Goal: Task Accomplishment & Management: Use online tool/utility

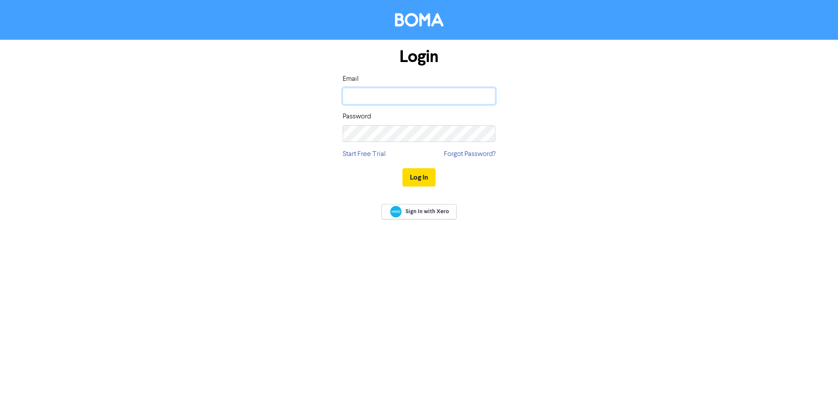
drag, startPoint x: 0, startPoint y: 0, endPoint x: 405, endPoint y: 99, distance: 416.9
click at [405, 99] on input "email" at bounding box center [419, 96] width 153 height 17
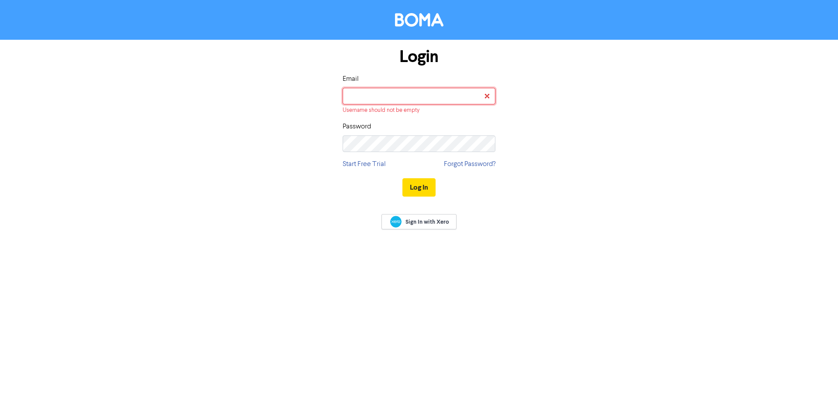
click at [400, 97] on input "email" at bounding box center [419, 96] width 153 height 17
type input "[PERSON_NAME][EMAIL_ADDRESS][DOMAIN_NAME]"
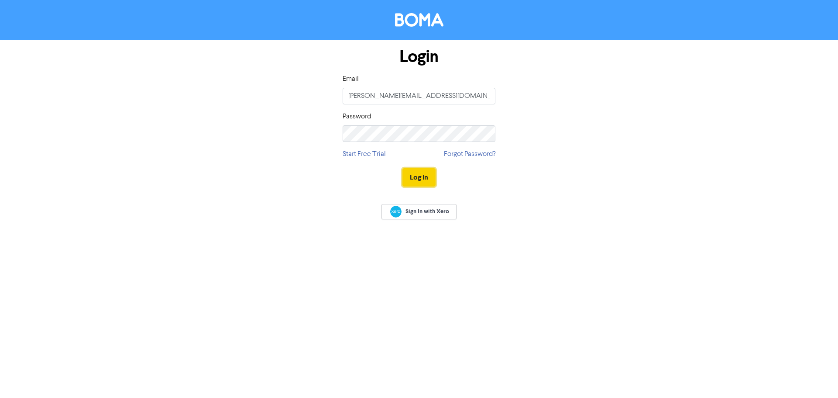
click at [421, 178] on button "Log In" at bounding box center [418, 177] width 33 height 18
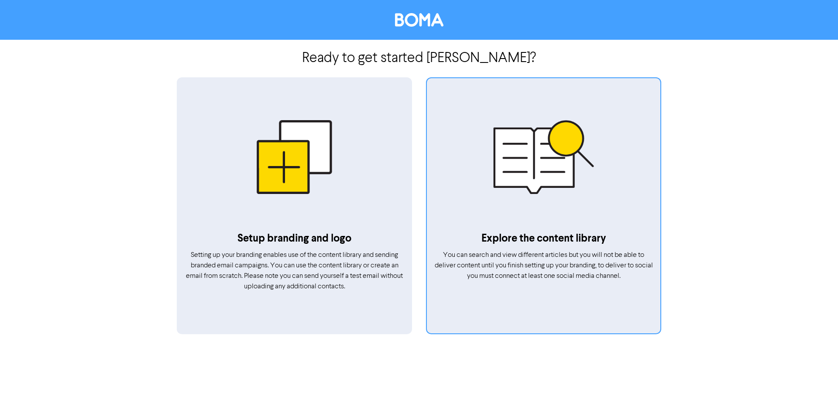
click at [524, 194] on div at bounding box center [543, 156] width 233 height 147
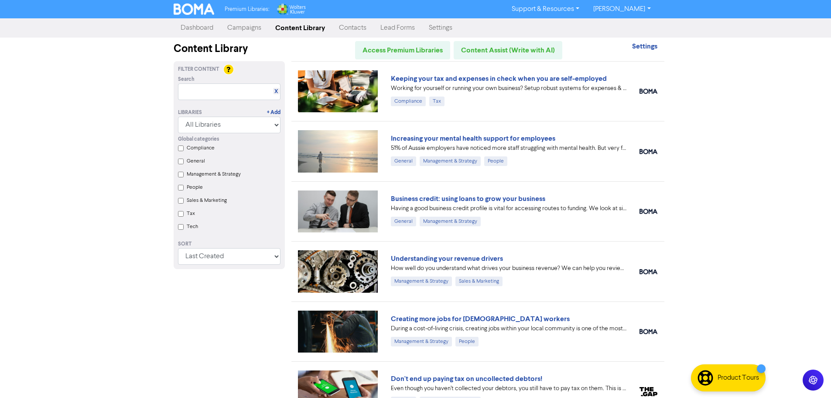
click at [181, 215] on input "Tax" at bounding box center [181, 214] width 6 height 6
checkbox input "true"
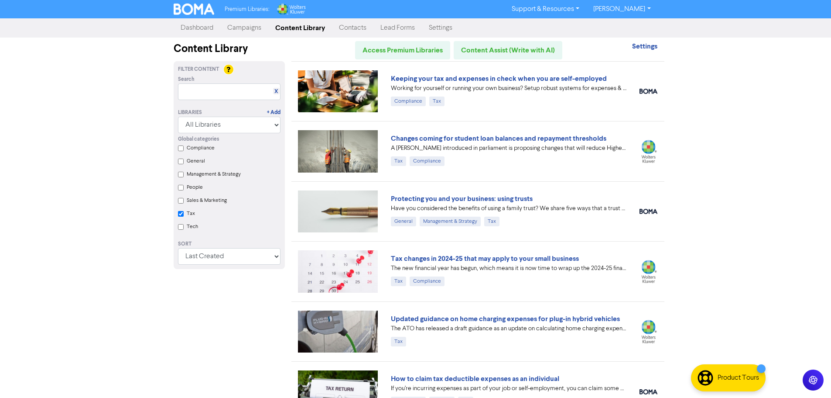
click at [240, 27] on link "Campaigns" at bounding box center [244, 27] width 48 height 17
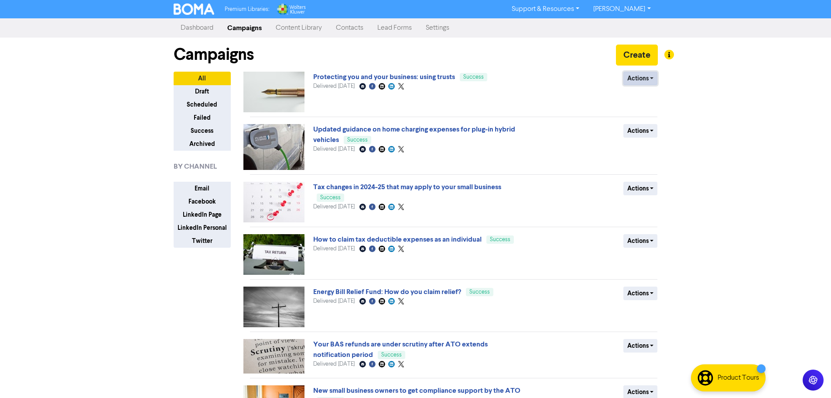
click at [651, 81] on button "Actions" at bounding box center [641, 79] width 34 height 14
click at [374, 80] on link "Protecting you and your business: using trusts" at bounding box center [384, 76] width 142 height 9
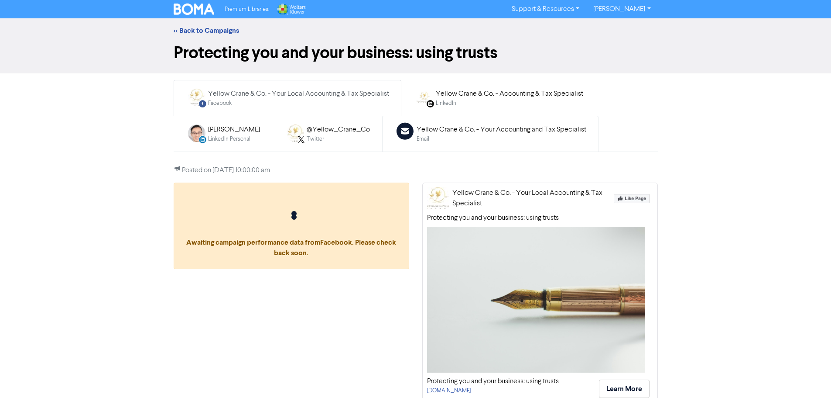
click at [461, 133] on div "Yellow Crane & Co. - Your Accounting and Tax Specialist" at bounding box center [502, 129] width 170 height 10
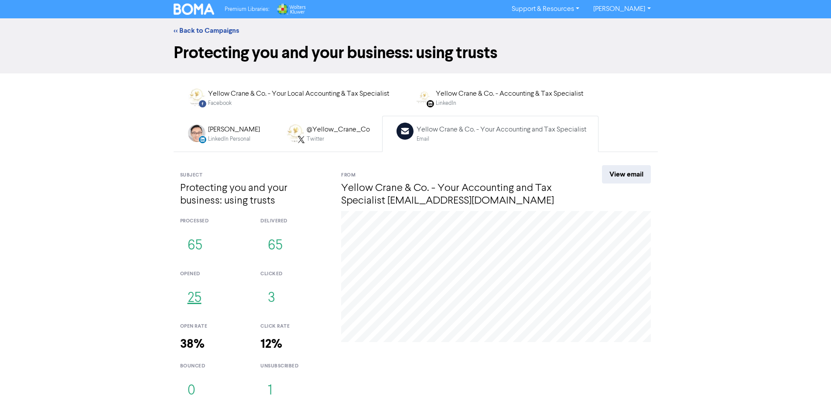
click at [200, 301] on button "25" at bounding box center [194, 298] width 29 height 29
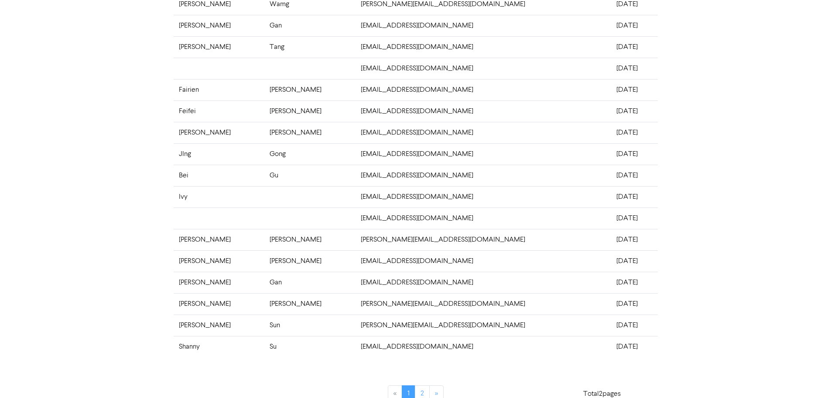
scroll to position [171, 0]
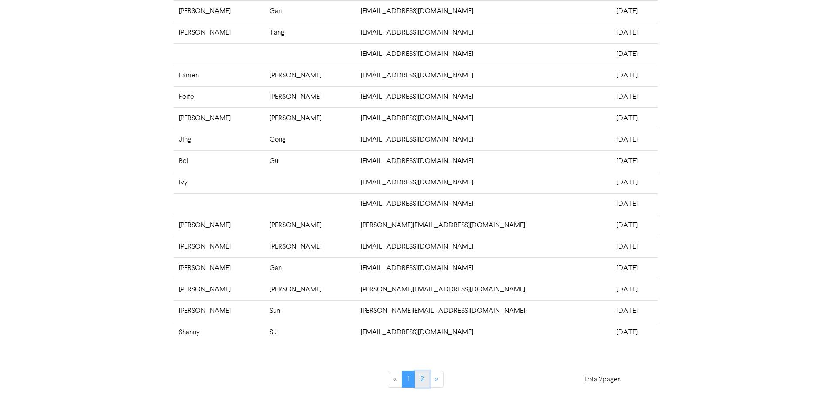
click at [417, 379] on link "2" at bounding box center [422, 378] width 15 height 17
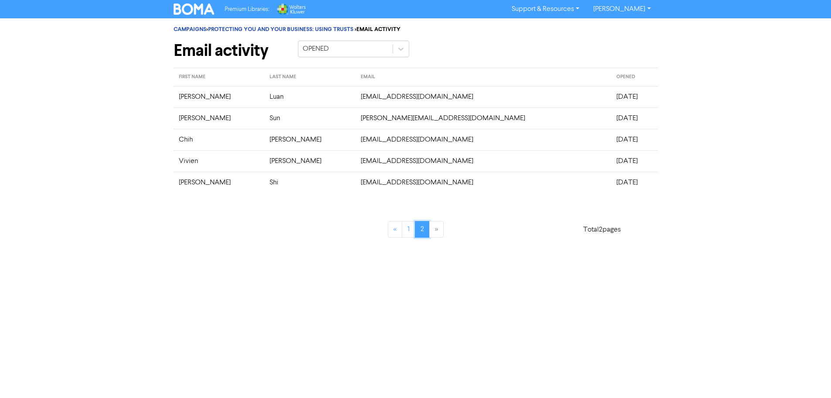
scroll to position [0, 0]
click at [413, 225] on link "1" at bounding box center [412, 229] width 14 height 17
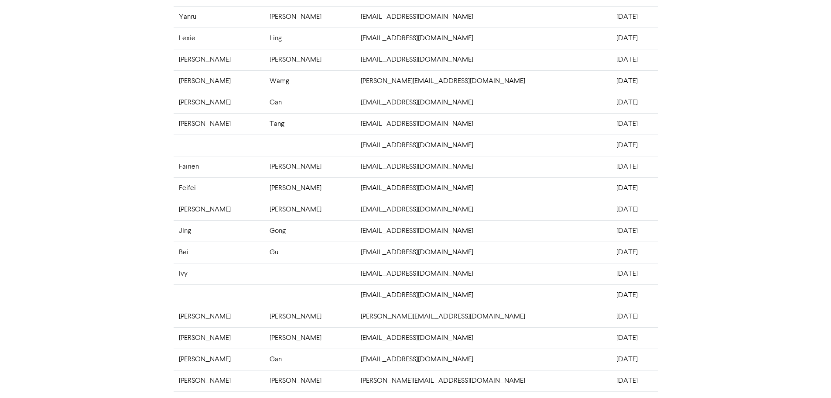
scroll to position [171, 0]
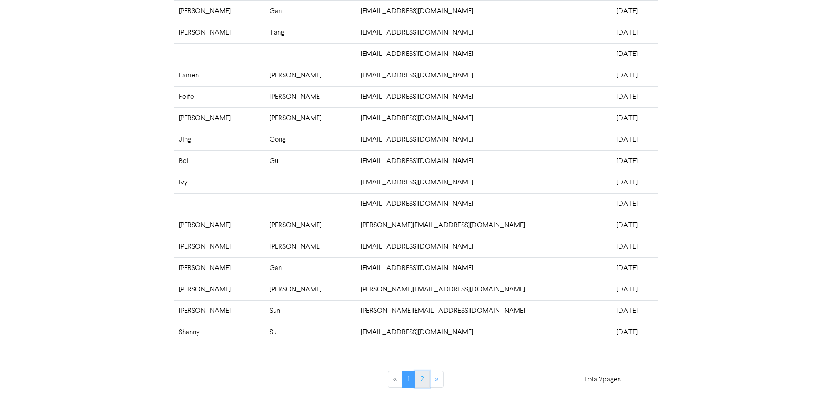
click at [424, 379] on link "2" at bounding box center [422, 378] width 15 height 17
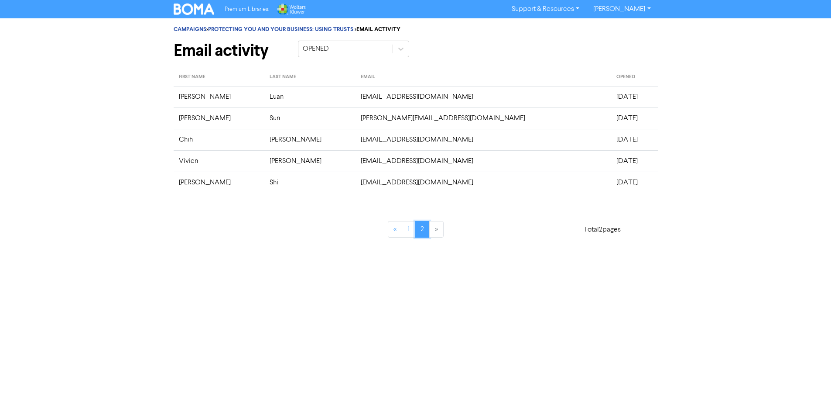
scroll to position [0, 0]
click at [409, 232] on link "1" at bounding box center [412, 229] width 14 height 17
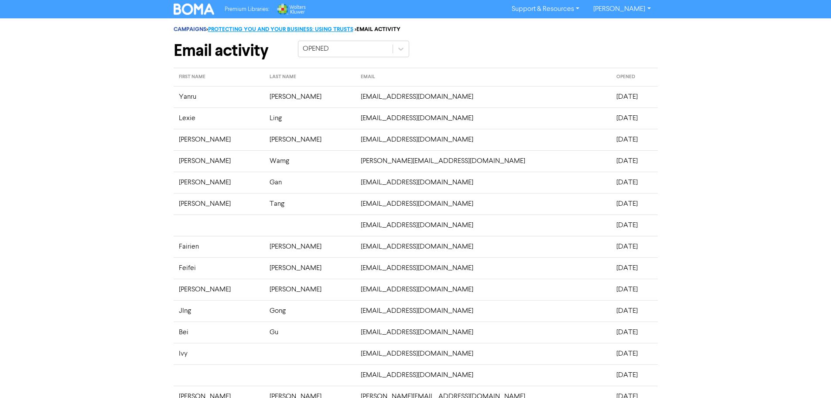
click at [226, 32] on link "PROTECTING YOU AND YOUR BUSINESS: USING TRUSTS" at bounding box center [280, 29] width 145 height 7
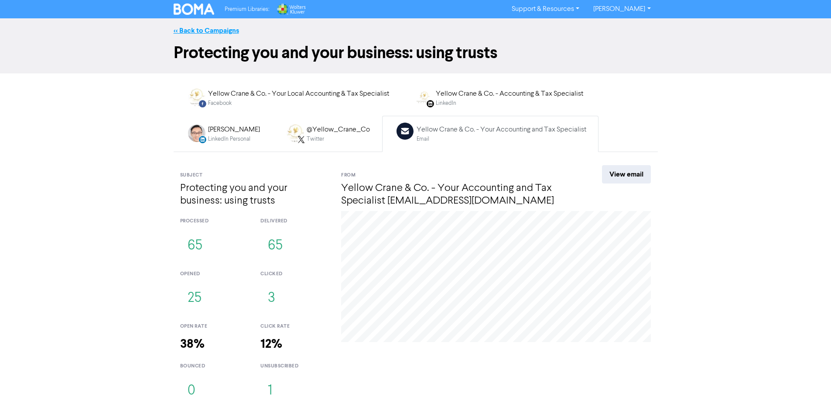
click at [212, 34] on link "<< Back to Campaigns" at bounding box center [206, 30] width 65 height 9
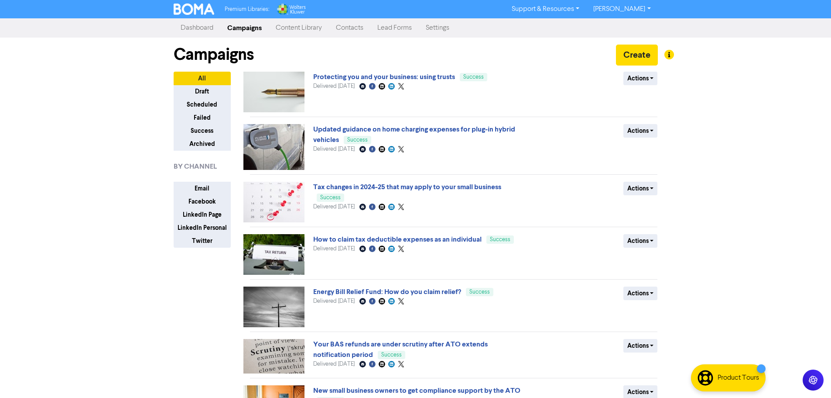
click at [306, 27] on link "Content Library" at bounding box center [299, 27] width 60 height 17
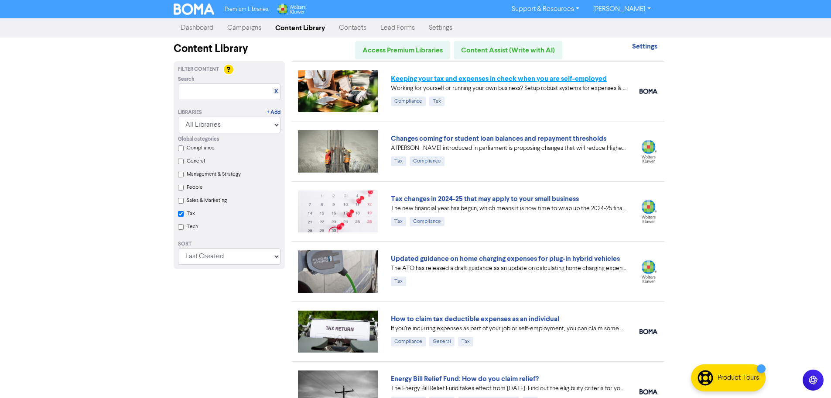
click at [464, 81] on link "Keeping your tax and expenses in check when you are self-employed" at bounding box center [499, 78] width 216 height 9
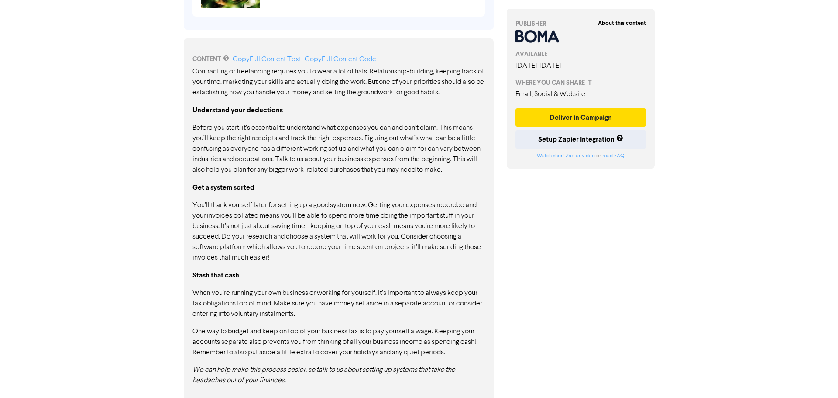
scroll to position [431, 0]
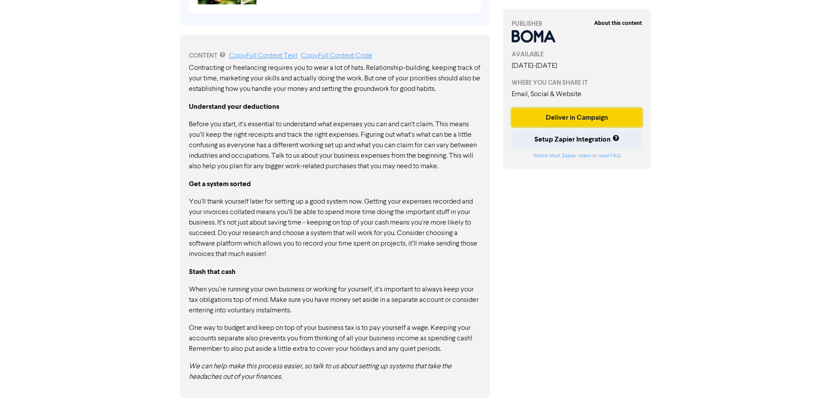
click at [580, 117] on button "Deliver in Campaign" at bounding box center [577, 117] width 131 height 18
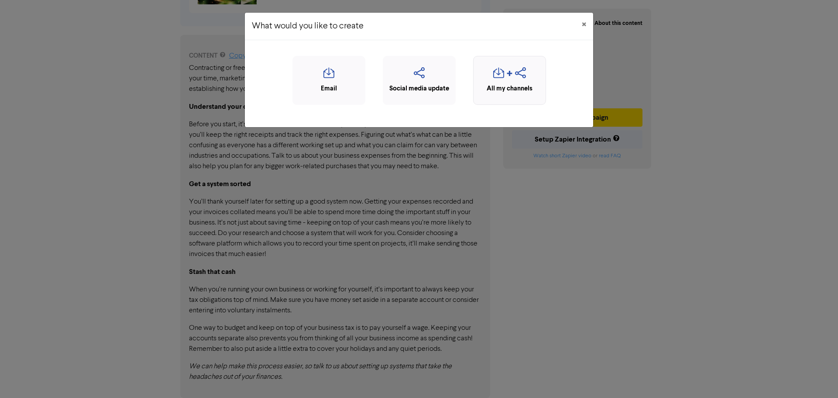
click at [499, 74] on icon "button" at bounding box center [498, 75] width 11 height 17
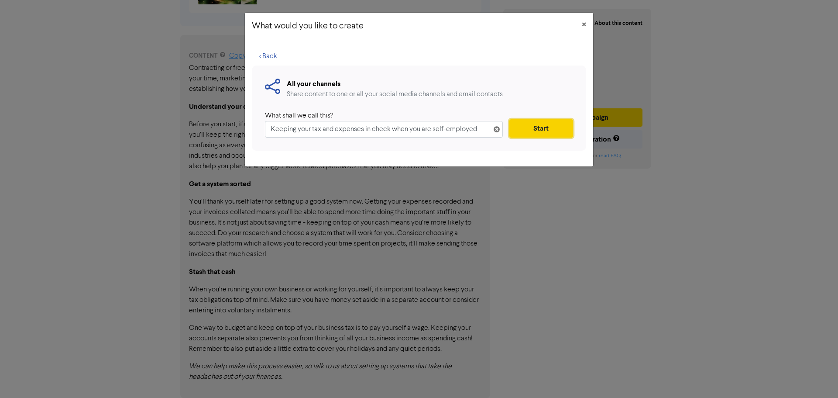
click at [528, 124] on button "Start" at bounding box center [541, 128] width 64 height 18
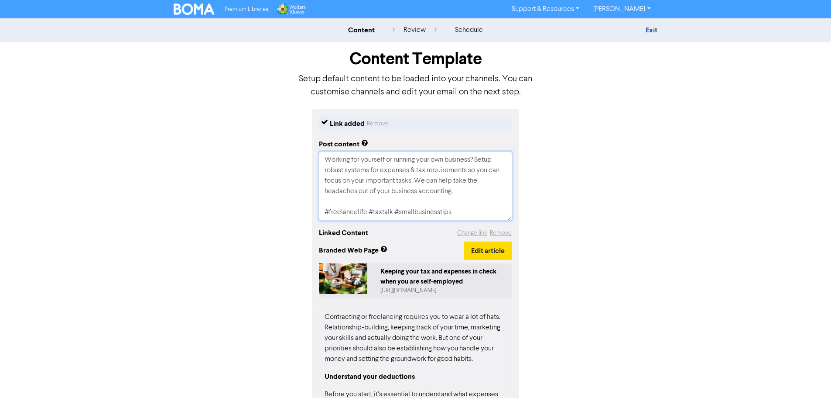
drag, startPoint x: 461, startPoint y: 195, endPoint x: 303, endPoint y: 149, distance: 164.4
click at [312, 152] on div "Link added Remove Post content Working for yourself or running your own busines…" at bounding box center [415, 319] width 497 height 420
click at [596, 163] on div "Link added Remove Post content Working for yourself or running your own busines…" at bounding box center [415, 319] width 497 height 420
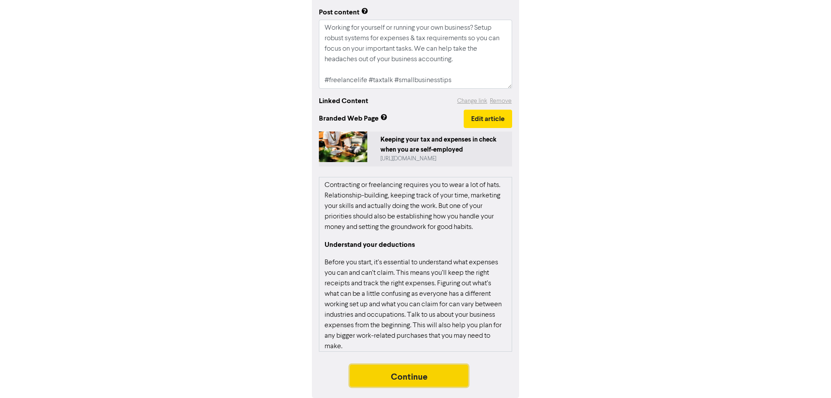
click at [443, 370] on button "Continue" at bounding box center [409, 375] width 119 height 22
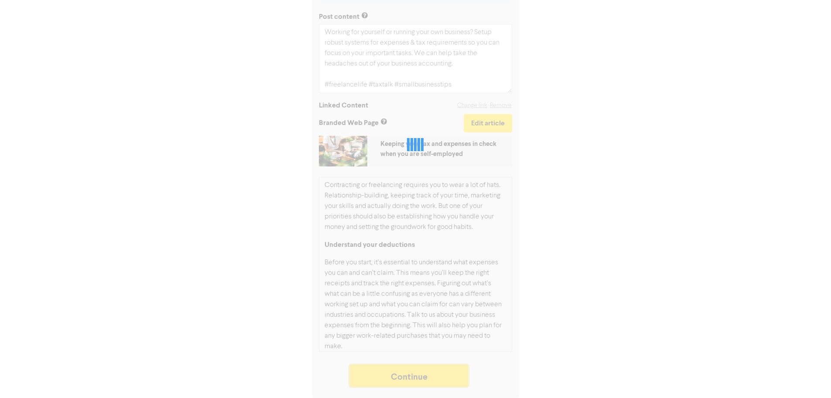
scroll to position [128, 0]
type textarea "x"
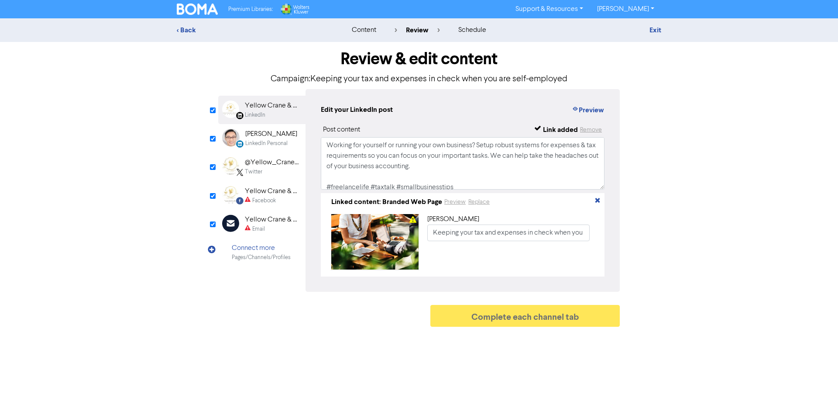
click at [260, 147] on div "LinkedIn Personal" at bounding box center [266, 143] width 42 height 8
click at [260, 163] on div "@Yellow_Crane_Co" at bounding box center [273, 162] width 56 height 10
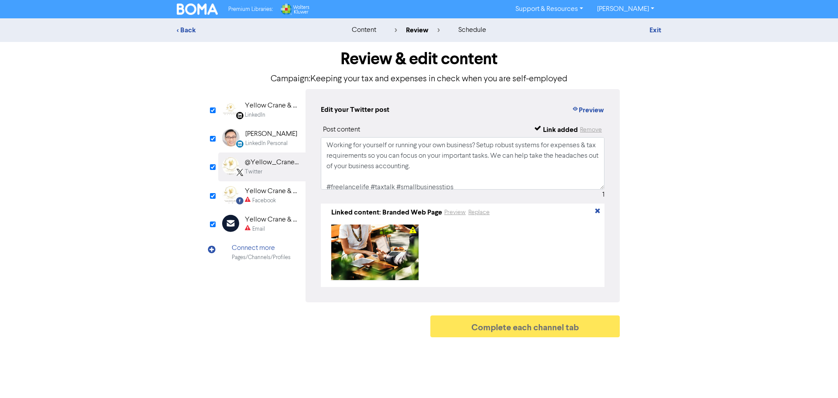
click at [267, 196] on div "Facebook" at bounding box center [264, 200] width 24 height 8
type input "Working for yourself or running your own business? Setup robust systems for exp…"
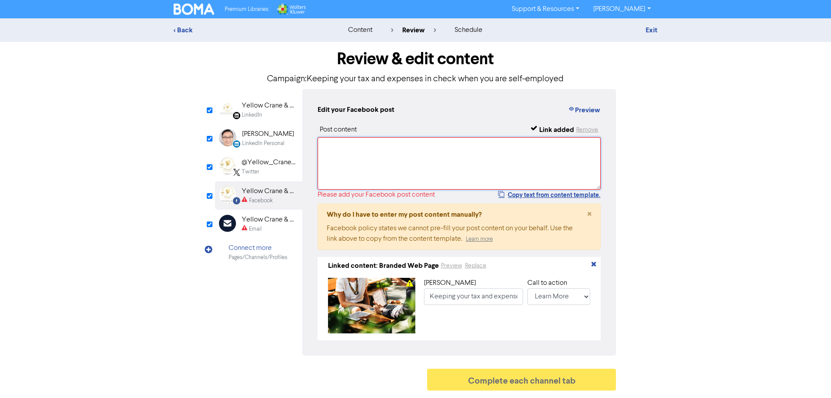
click at [360, 158] on textarea at bounding box center [460, 163] width 284 height 52
paste textarea "Working for yourself or running your own business? Setup robust systems for exp…"
type textarea "Working for yourself or running your own business? Setup robust systems for exp…"
type input "Working for yourself or running your own business? Setup robust systems for exp…"
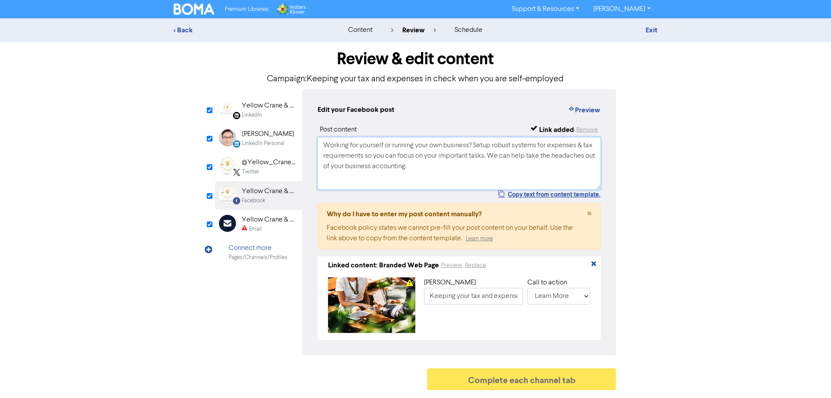
type textarea "Working for yourself or running your own business? Setup robust systems for exp…"
click at [275, 225] on div "Email" at bounding box center [270, 229] width 56 height 8
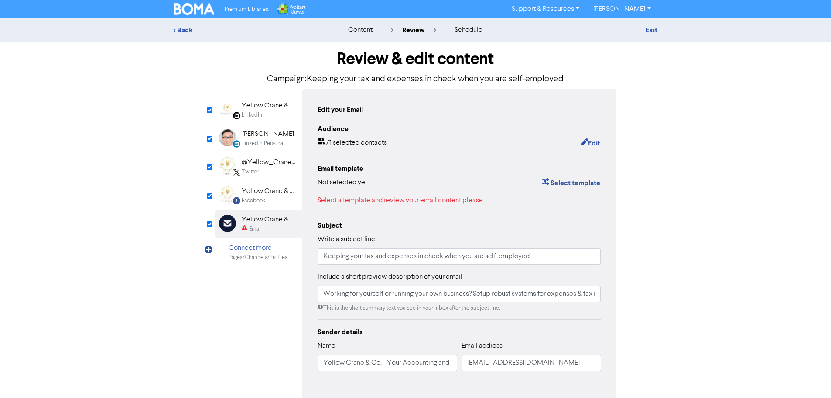
scroll to position [42, 0]
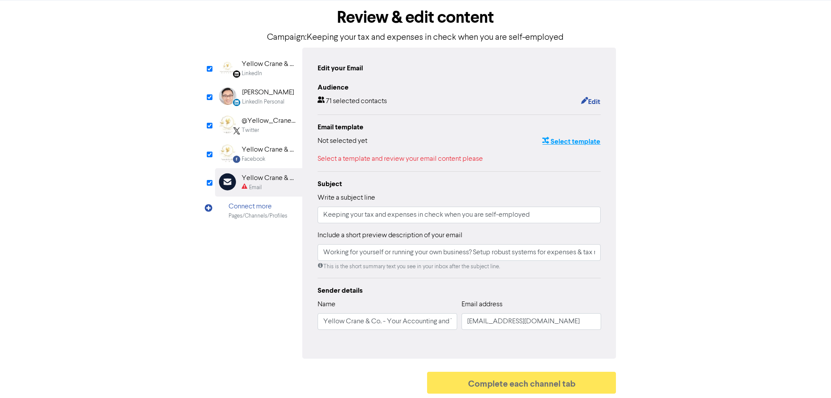
click at [572, 140] on button "Select template" at bounding box center [571, 141] width 59 height 11
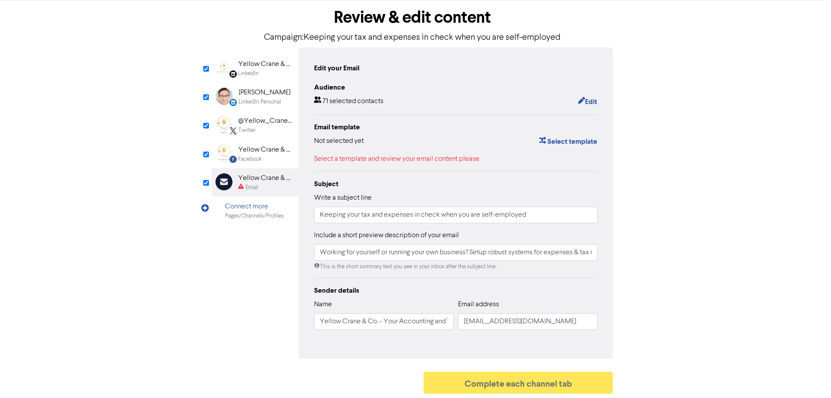
scroll to position [0, 0]
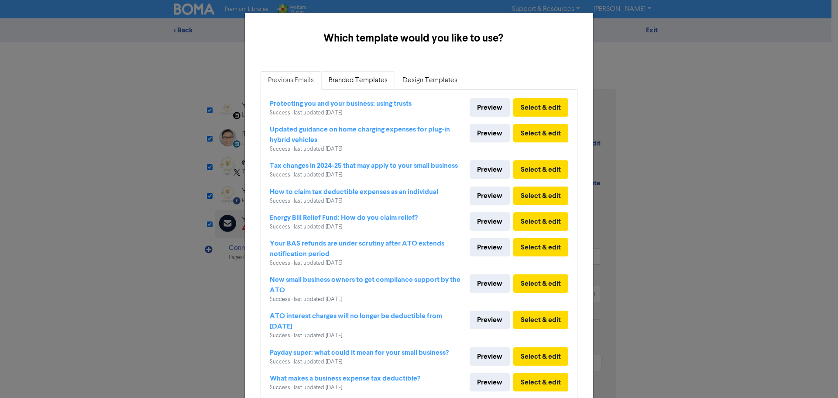
click at [356, 81] on link "Branded Templates" at bounding box center [358, 80] width 74 height 18
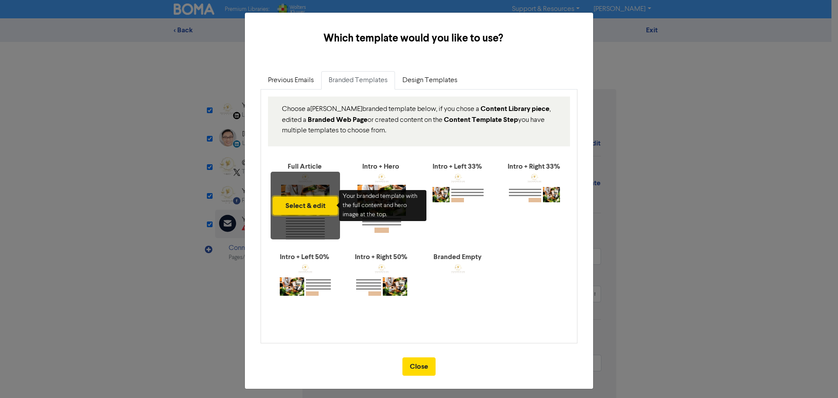
click at [304, 203] on button "Select & edit" at bounding box center [305, 205] width 65 height 18
type input "Working for yourself or running your own business? Setup robust systems for exp…"
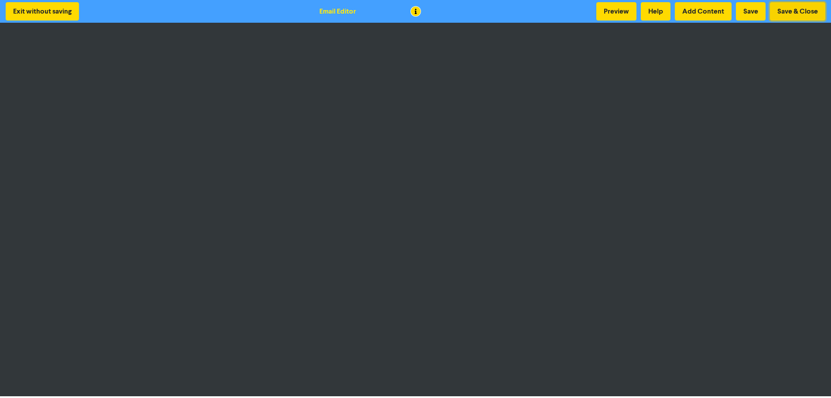
click at [792, 17] on button "Save & Close" at bounding box center [797, 11] width 55 height 18
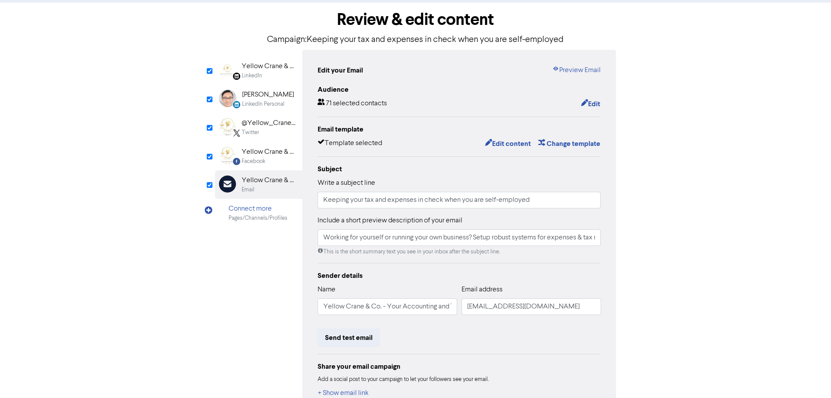
scroll to position [96, 0]
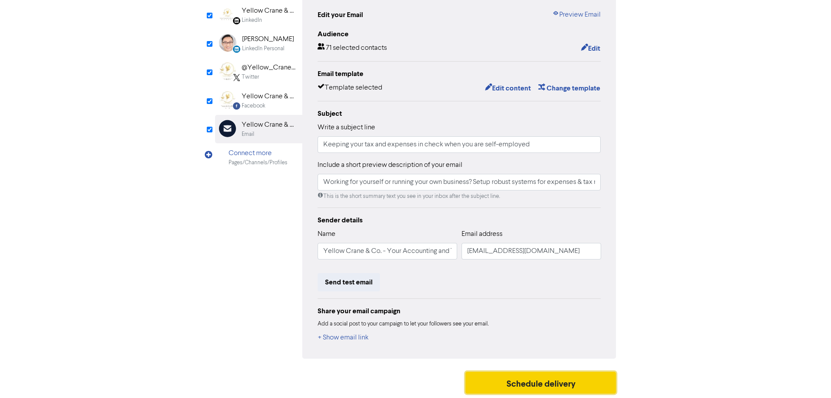
click at [572, 383] on button "Schedule delivery" at bounding box center [541, 382] width 151 height 22
type input "Working for yourself or running your own business? Setup robust systems for exp…"
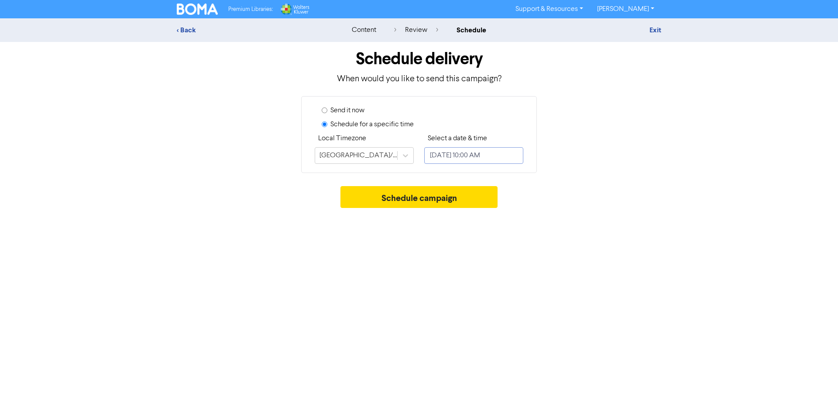
click at [461, 158] on input "[DATE] 10:00 AM" at bounding box center [473, 155] width 99 height 17
select select "7"
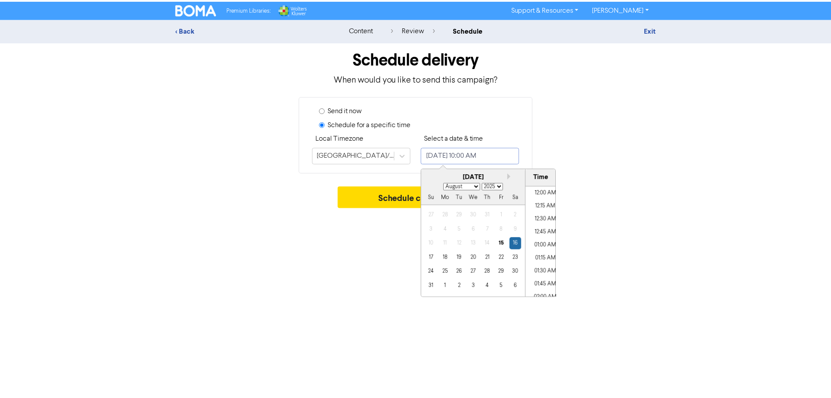
scroll to position [475, 0]
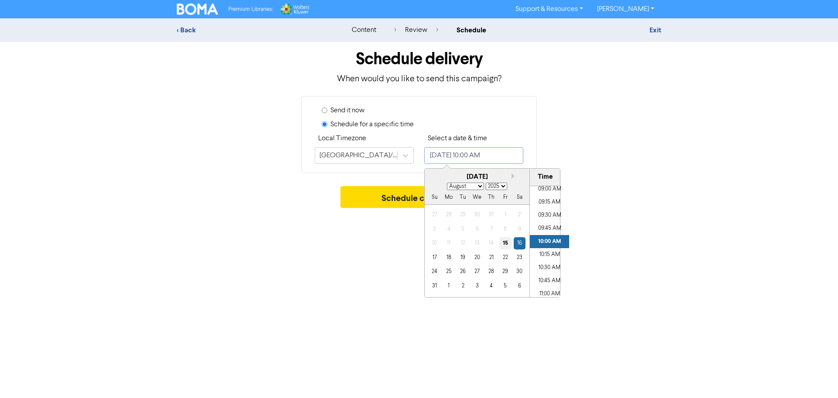
click at [507, 242] on div "15" at bounding box center [505, 243] width 12 height 12
type input "[DATE] 10:00 AM"
click at [397, 195] on button "Schedule campaign" at bounding box center [419, 197] width 158 height 22
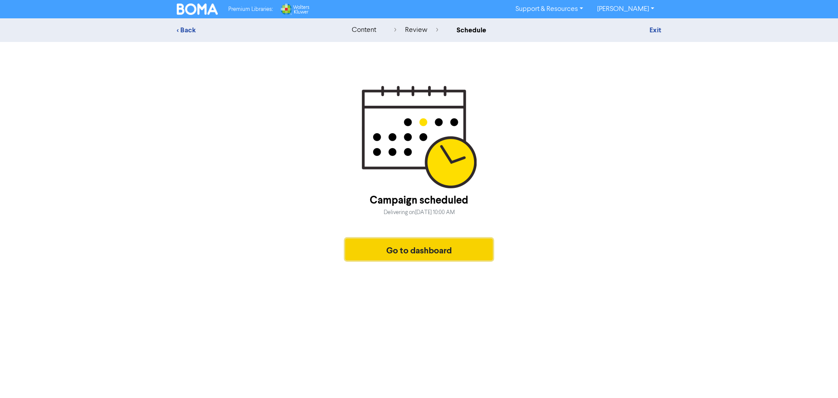
click at [418, 252] on button "Go to dashboard" at bounding box center [418, 249] width 147 height 22
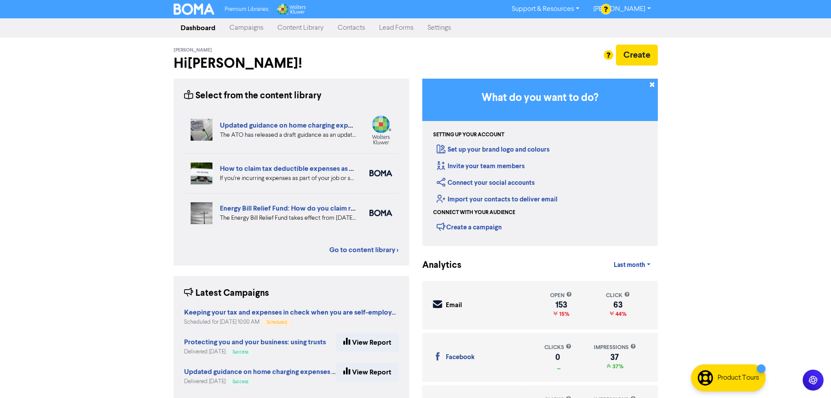
click at [308, 31] on link "Content Library" at bounding box center [301, 27] width 60 height 17
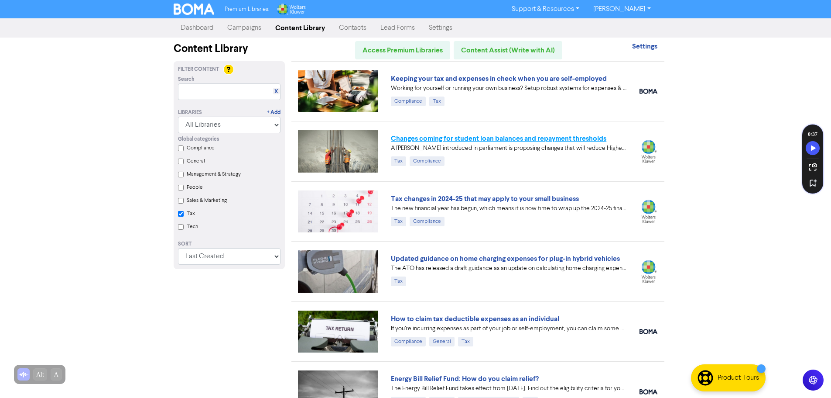
click at [576, 142] on link "Changes coming for student loan balances and repayment thresholds" at bounding box center [499, 138] width 216 height 9
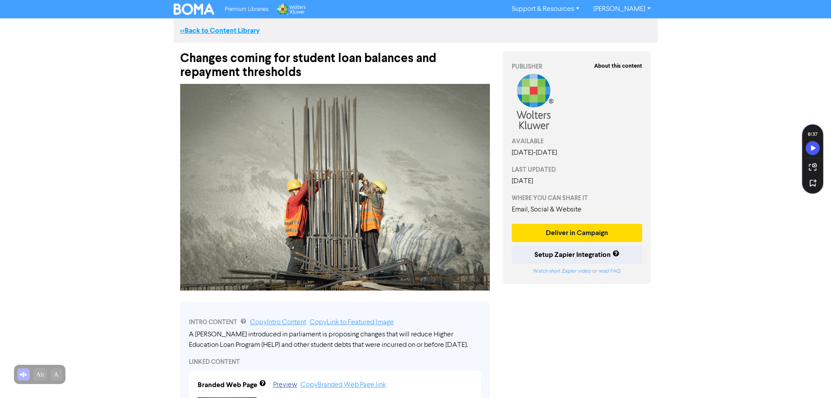
click at [219, 30] on link "<< Back to Content Library" at bounding box center [219, 30] width 79 height 9
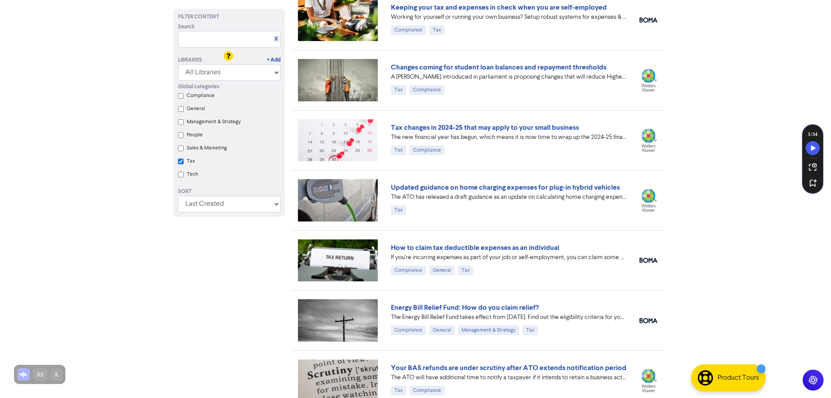
scroll to position [131, 0]
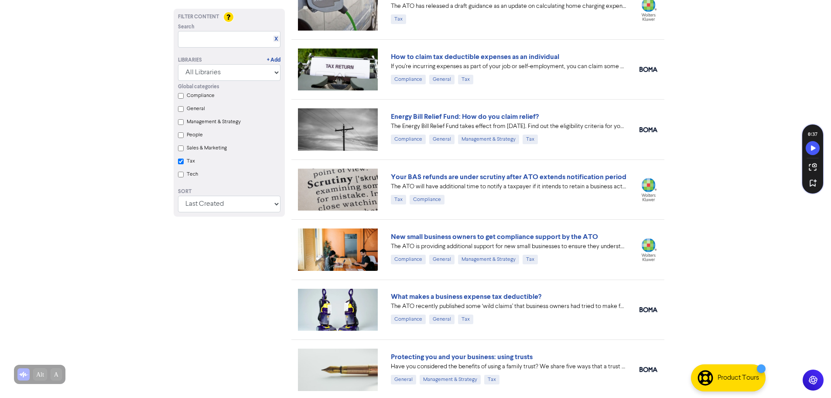
checkbox input "true"
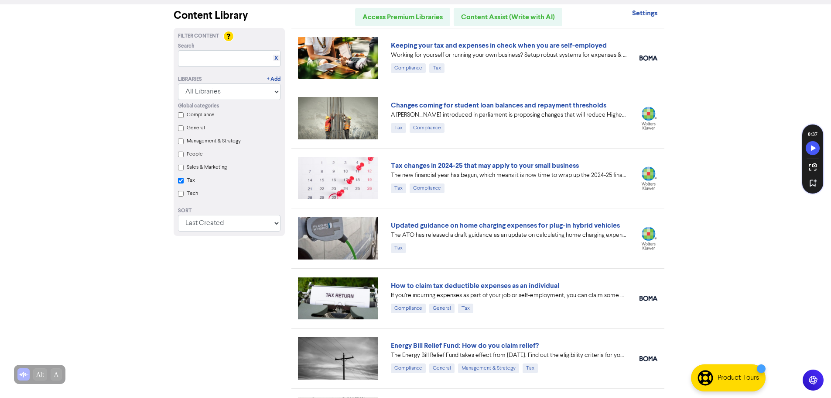
scroll to position [0, 0]
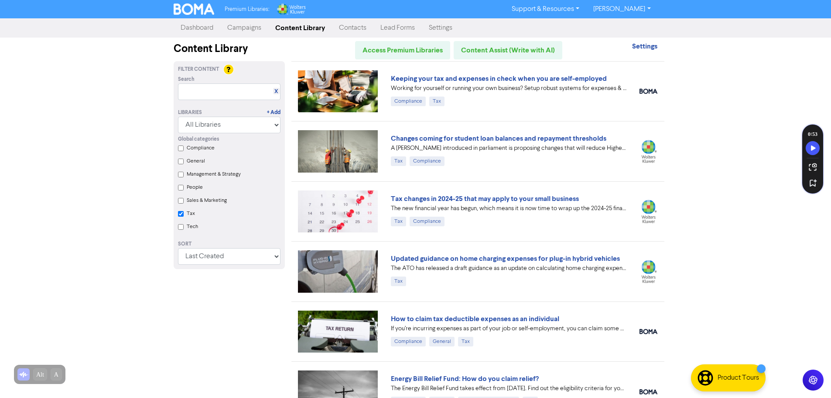
click at [199, 31] on link "Dashboard" at bounding box center [197, 27] width 47 height 17
